Goal: Information Seeking & Learning: Learn about a topic

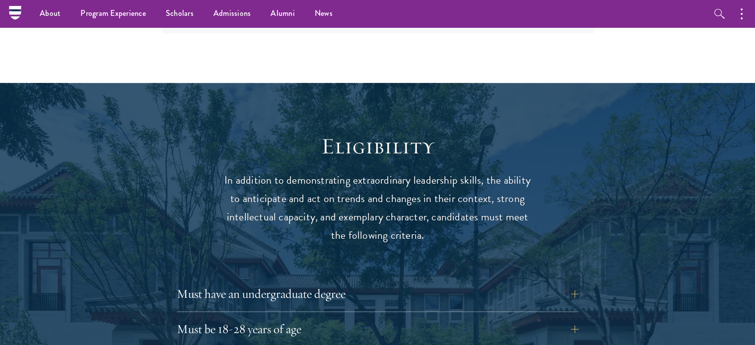
scroll to position [1092, 0]
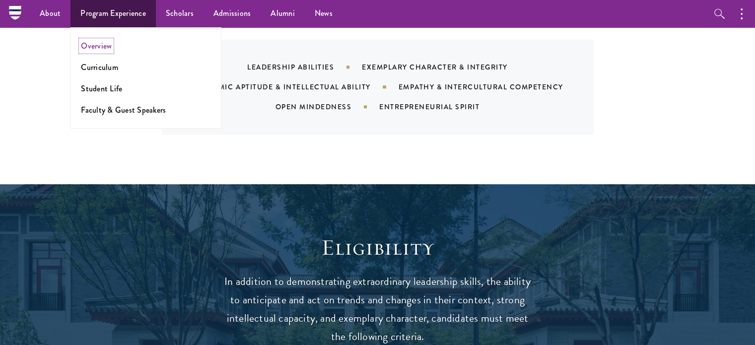
click at [88, 45] on link "Overview" at bounding box center [96, 45] width 31 height 11
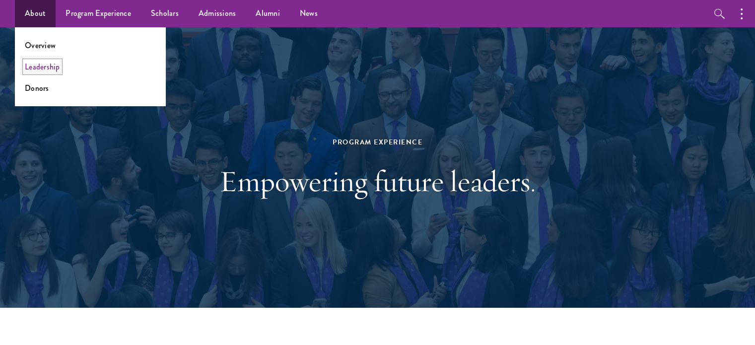
click at [54, 71] on link "Leadership" at bounding box center [42, 66] width 35 height 11
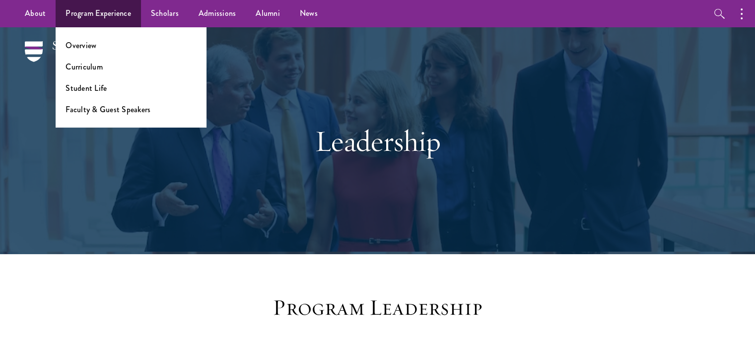
click at [102, 70] on li "Curriculum" at bounding box center [131, 66] width 131 height 11
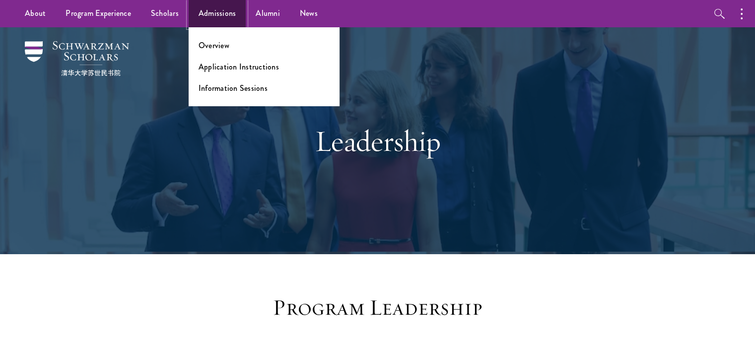
click at [221, 6] on link "Admissions" at bounding box center [218, 13] width 58 height 27
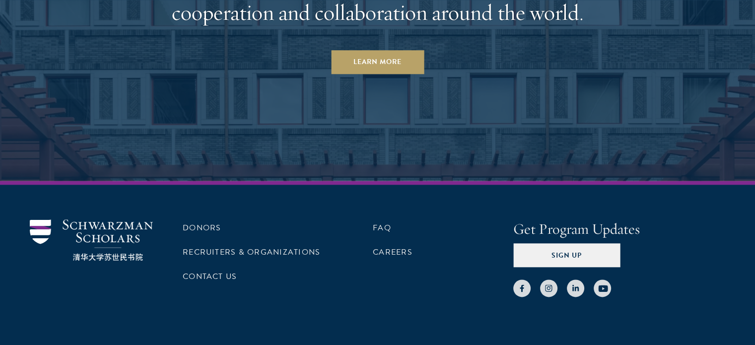
scroll to position [4948, 0]
